Goal: Task Accomplishment & Management: Manage account settings

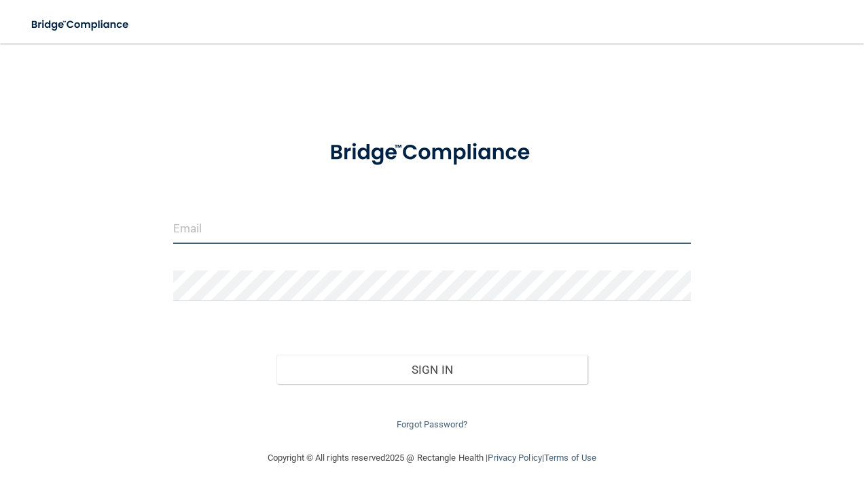
click at [298, 233] on input "email" at bounding box center [432, 228] width 518 height 31
type input "[EMAIL_ADDRESS][DOMAIN_NAME]"
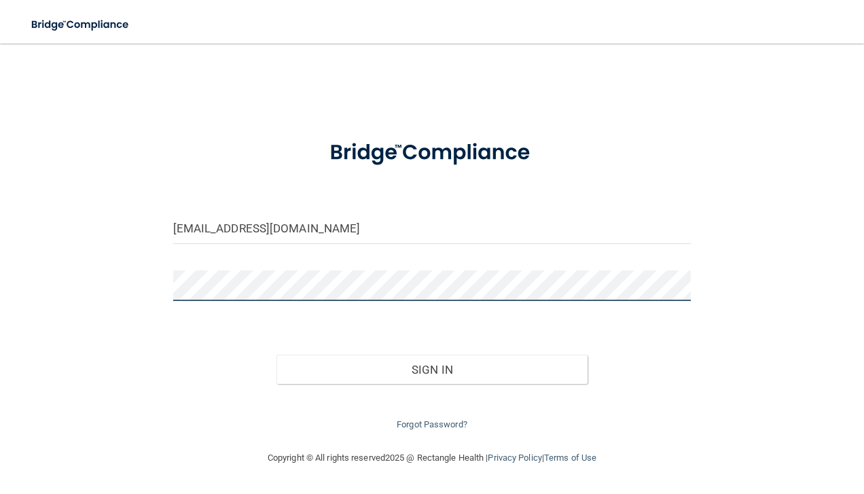
click at [276, 355] on button "Sign In" at bounding box center [431, 370] width 311 height 30
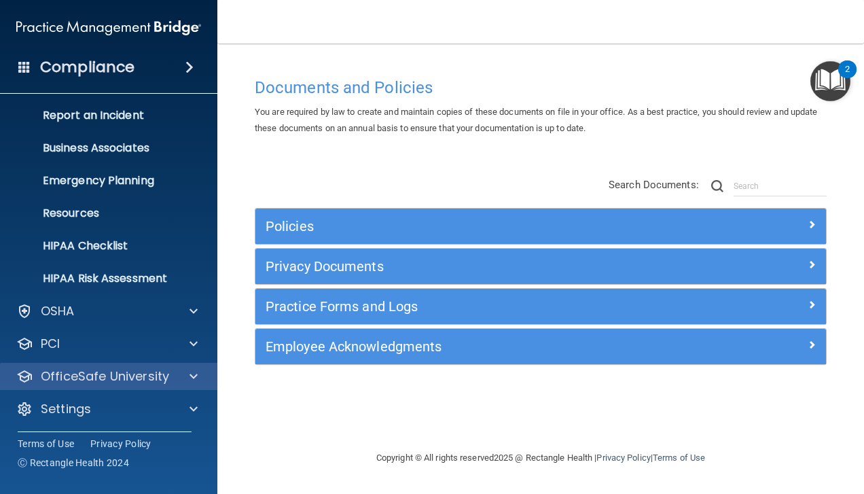
scroll to position [70, 0]
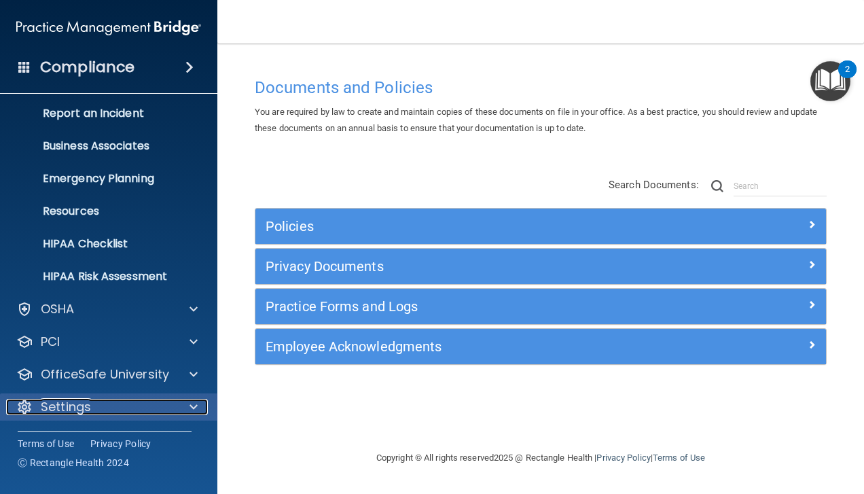
click at [177, 400] on div at bounding box center [192, 407] width 34 height 16
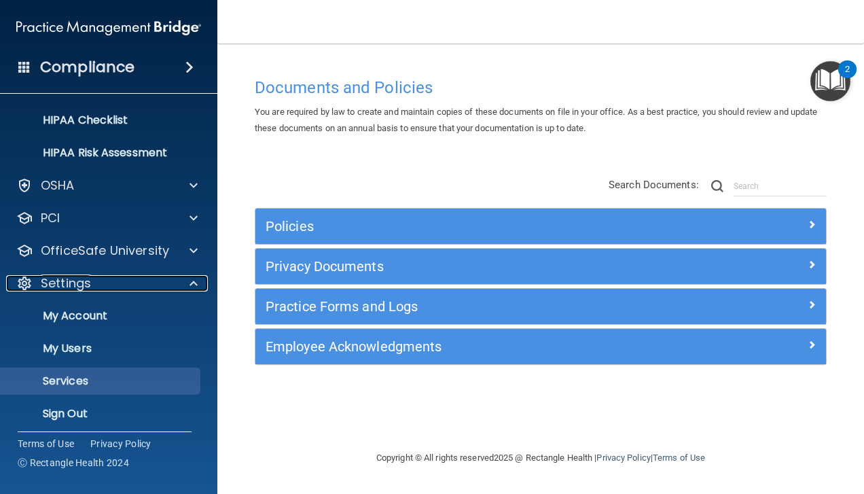
scroll to position [200, 0]
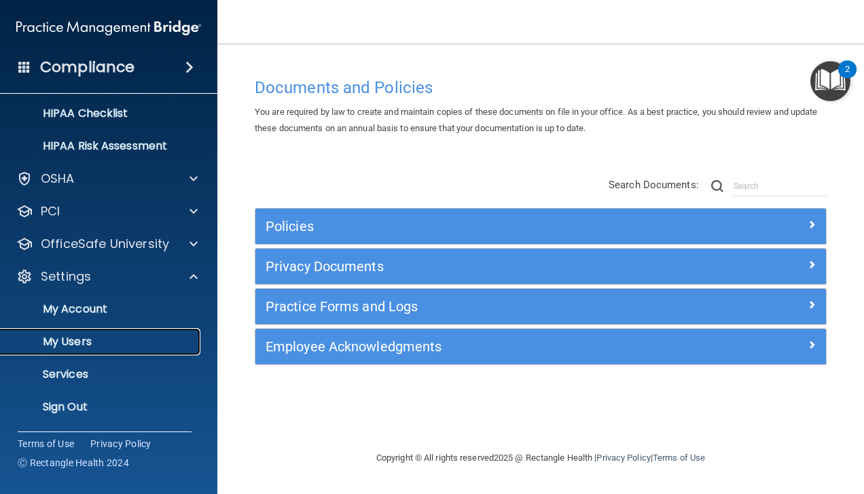
click at [99, 345] on p "My Users" at bounding box center [101, 342] width 185 height 14
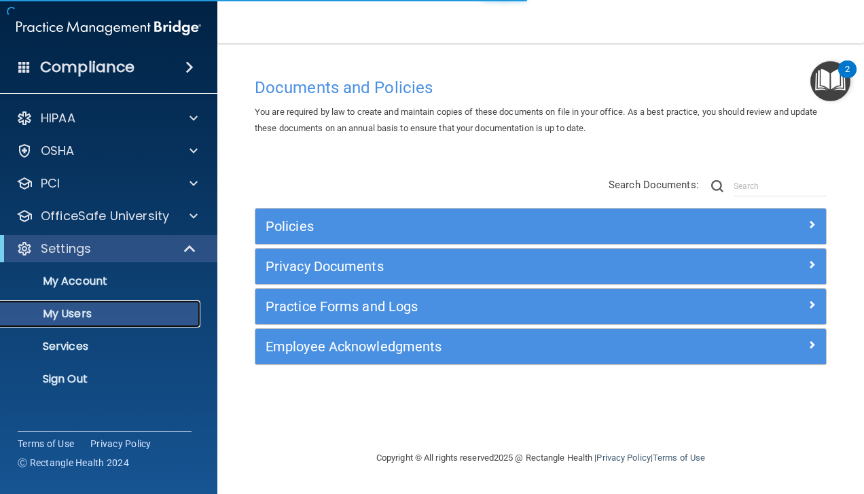
select select "20"
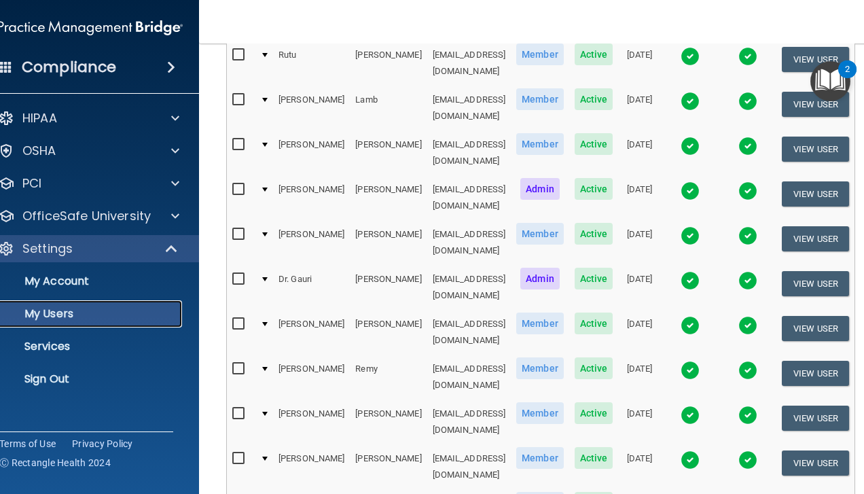
scroll to position [543, 0]
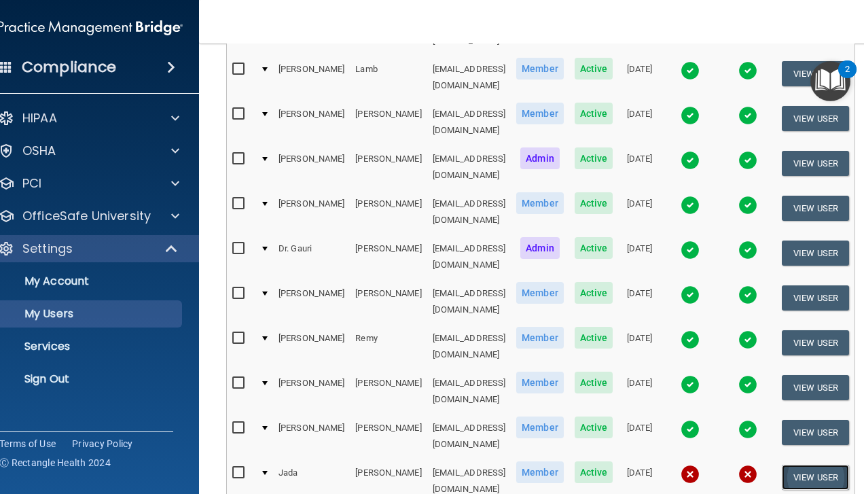
click at [839, 465] on button "View User" at bounding box center [815, 477] width 67 height 25
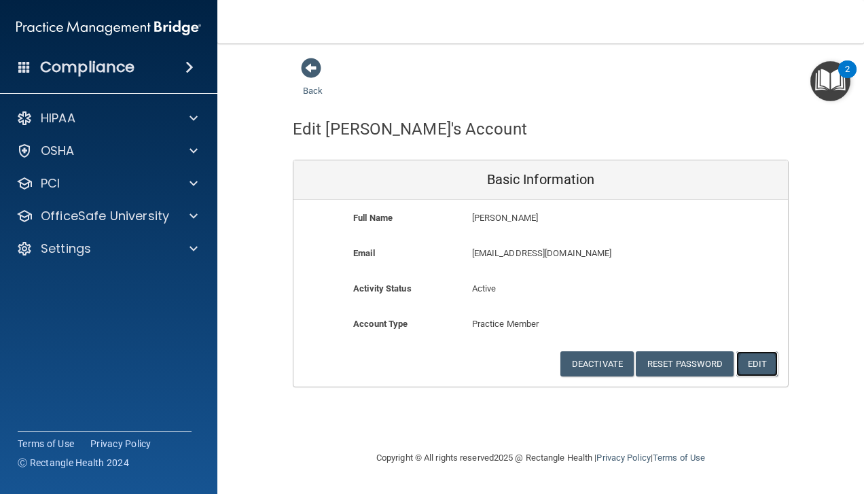
click at [755, 366] on button "Edit" at bounding box center [756, 363] width 41 height 25
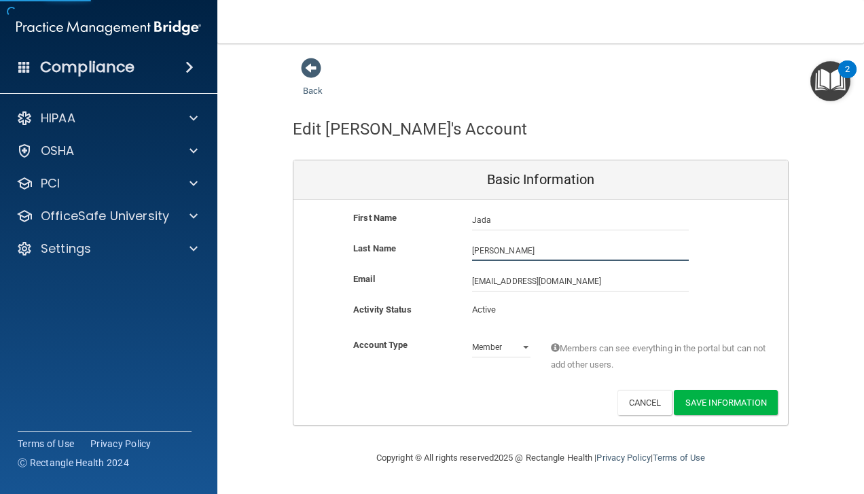
click at [529, 256] on input "[PERSON_NAME]" at bounding box center [580, 250] width 217 height 20
type input "Vivians"
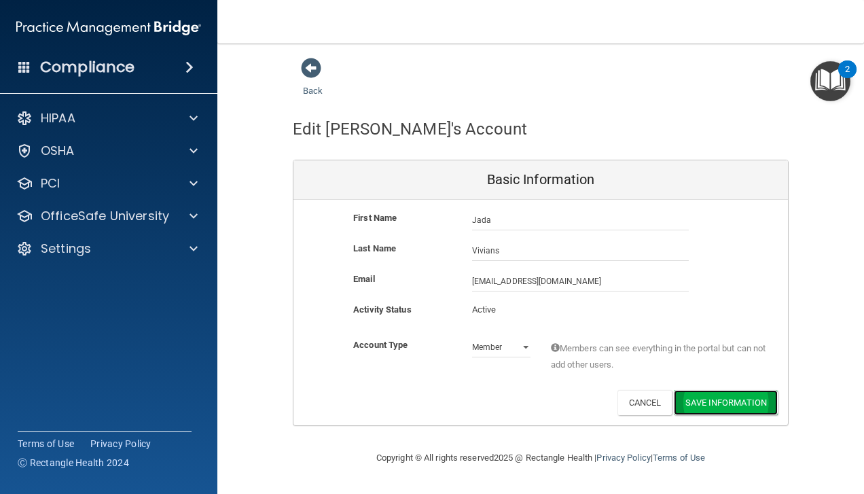
click at [729, 403] on button "Save Information" at bounding box center [726, 402] width 104 height 25
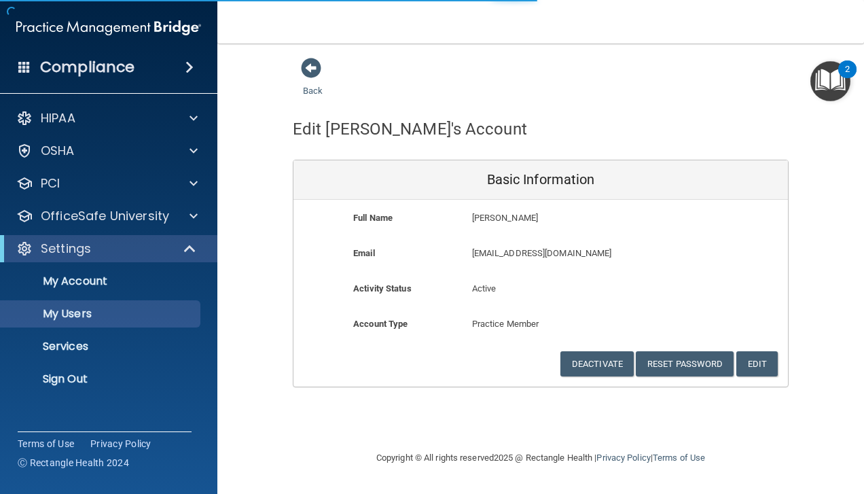
select select "20"
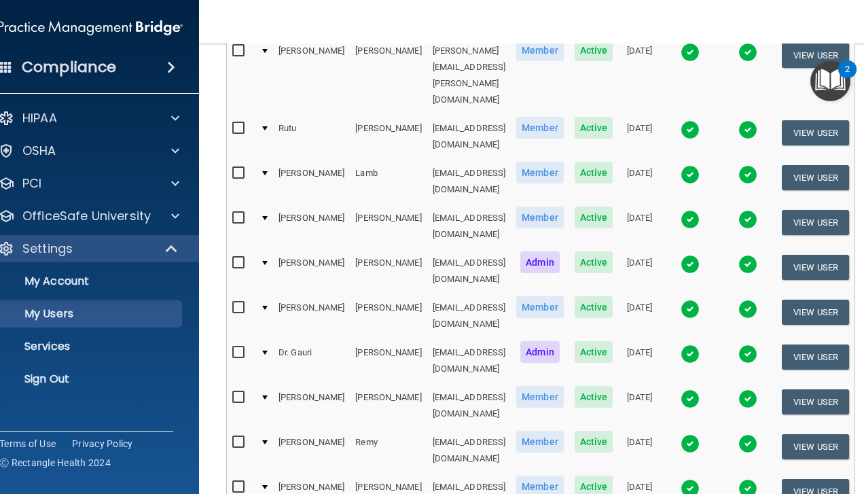
scroll to position [543, 0]
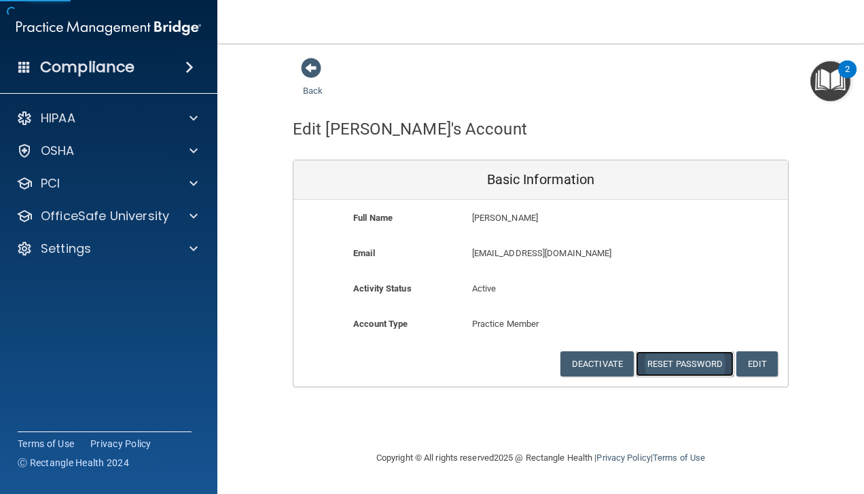
click at [686, 372] on button "Reset Password" at bounding box center [685, 363] width 98 height 25
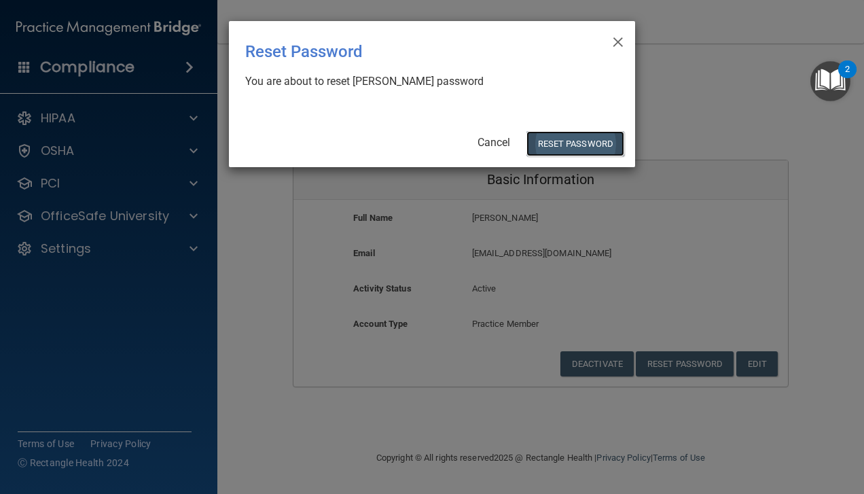
click at [575, 140] on button "Reset Password" at bounding box center [575, 143] width 98 height 25
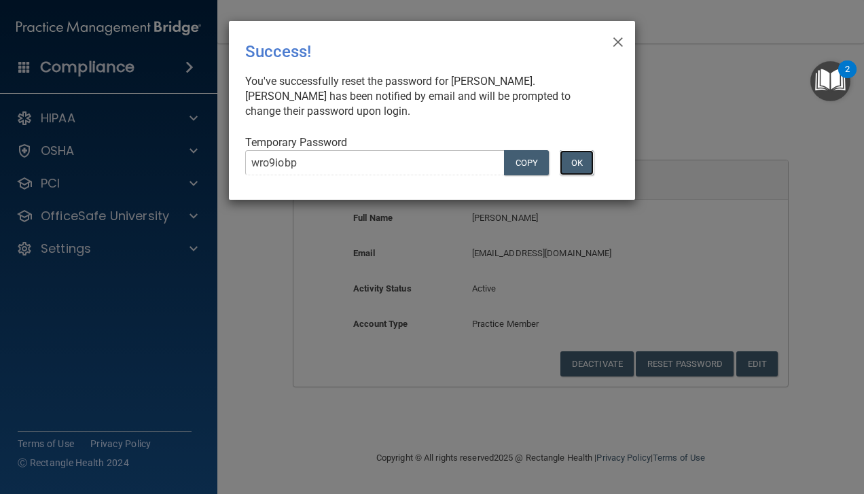
drag, startPoint x: 583, startPoint y: 156, endPoint x: 691, endPoint y: 153, distance: 108.7
click at [582, 157] on button "OK" at bounding box center [577, 162] width 34 height 25
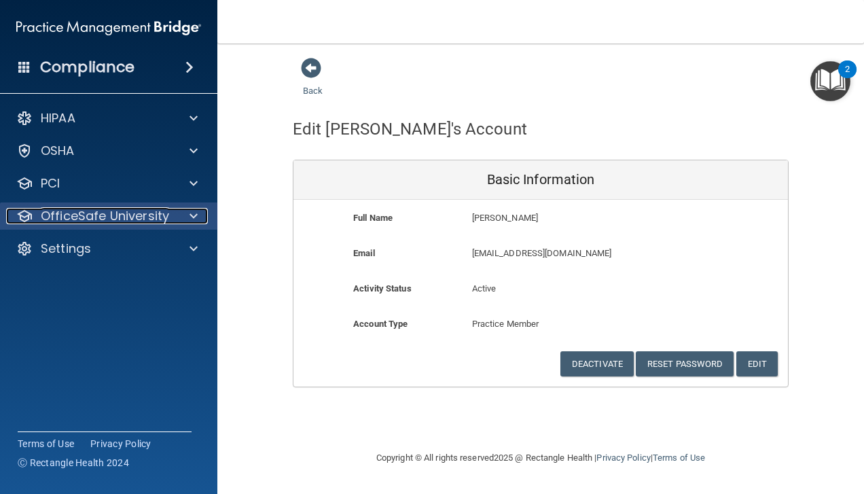
click at [170, 217] on div "OfficeSafe University" at bounding box center [90, 216] width 168 height 16
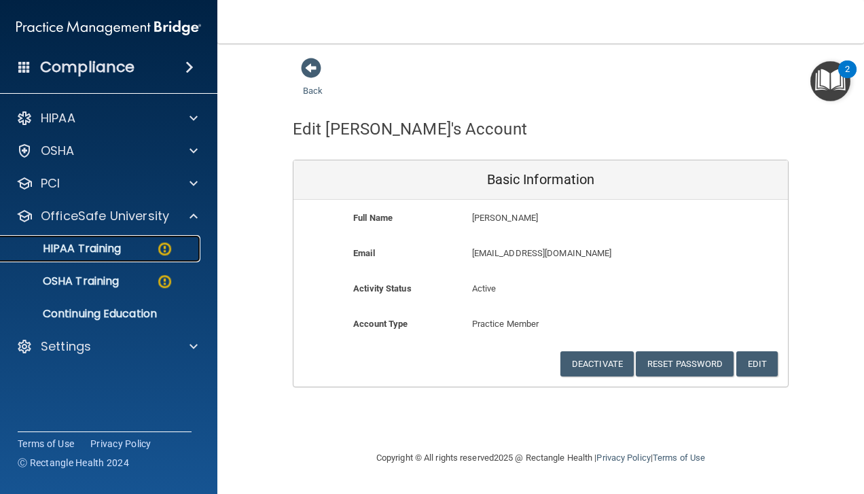
click at [103, 250] on p "HIPAA Training" at bounding box center [65, 249] width 112 height 14
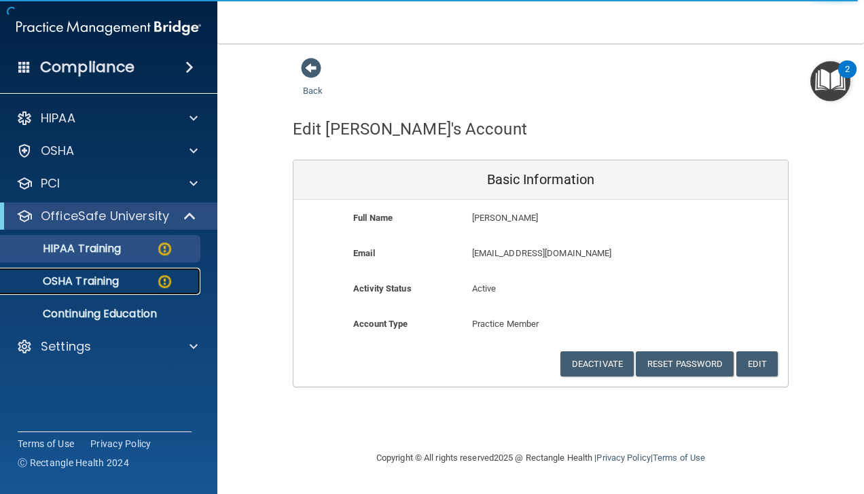
click at [164, 280] on img at bounding box center [164, 281] width 17 height 17
